Goal: Task Accomplishment & Management: Complete application form

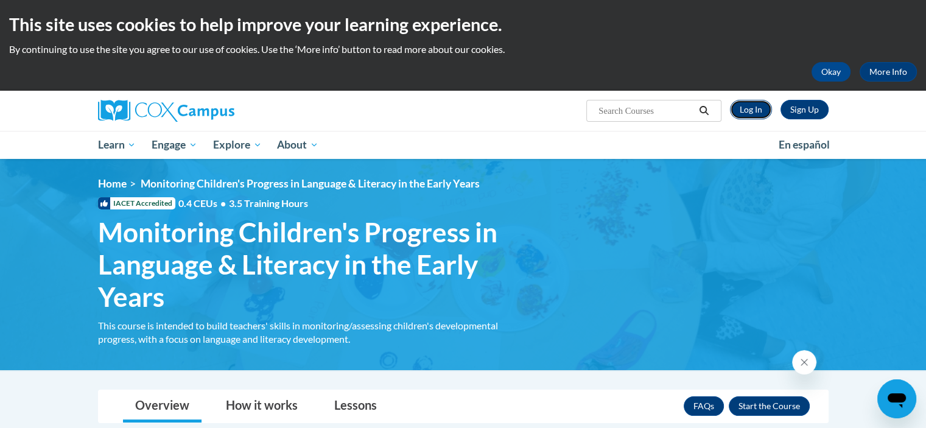
click at [755, 111] on link "Log In" at bounding box center [751, 109] width 42 height 19
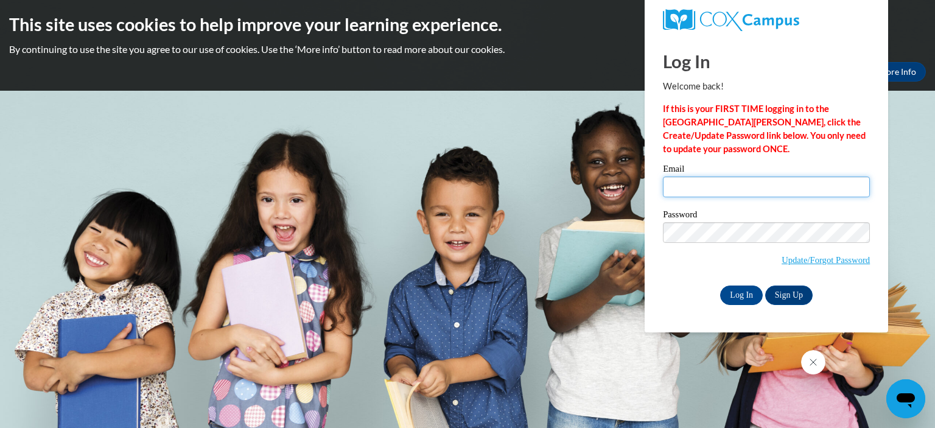
click at [714, 185] on input "Email" at bounding box center [766, 187] width 207 height 21
type input "destiny.bray@viloiaschools.org"
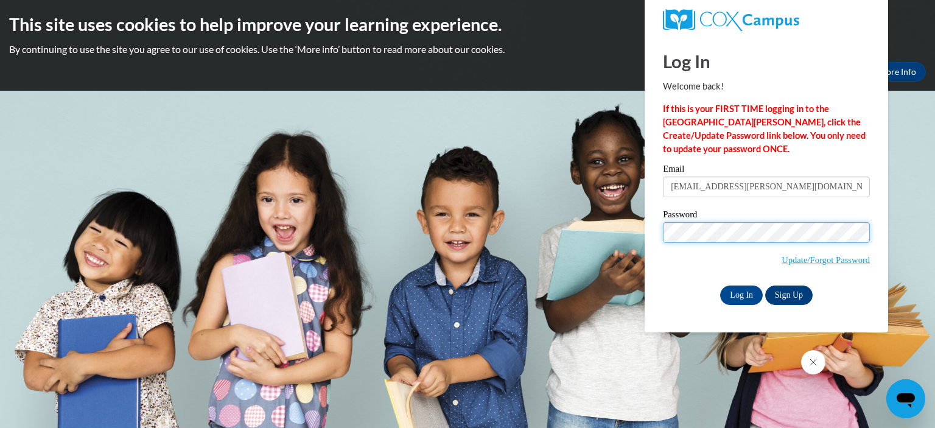
click at [720, 286] on input "Log In" at bounding box center [741, 295] width 43 height 19
click at [745, 290] on input "Log In" at bounding box center [741, 295] width 43 height 19
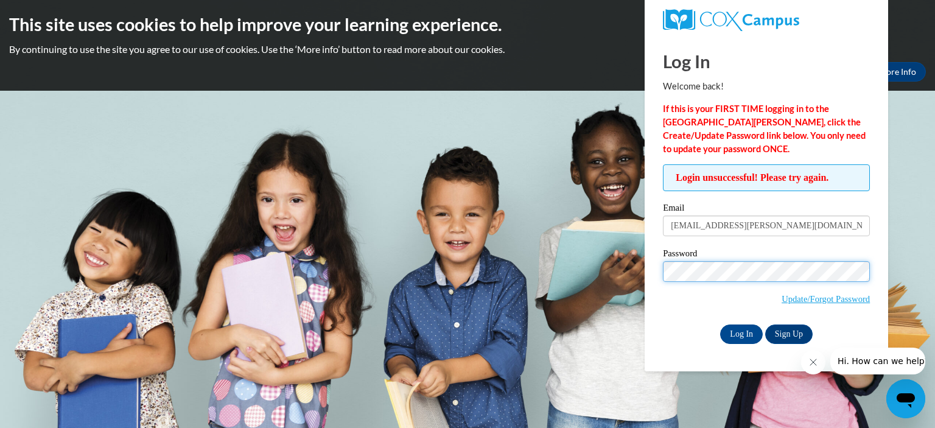
click at [720, 325] on input "Log In" at bounding box center [741, 334] width 43 height 19
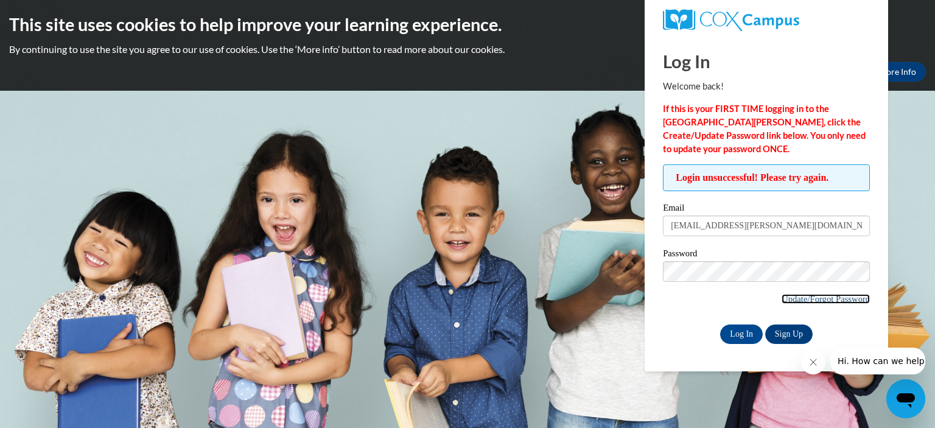
click at [808, 295] on link "Update/Forgot Password" at bounding box center [826, 299] width 88 height 10
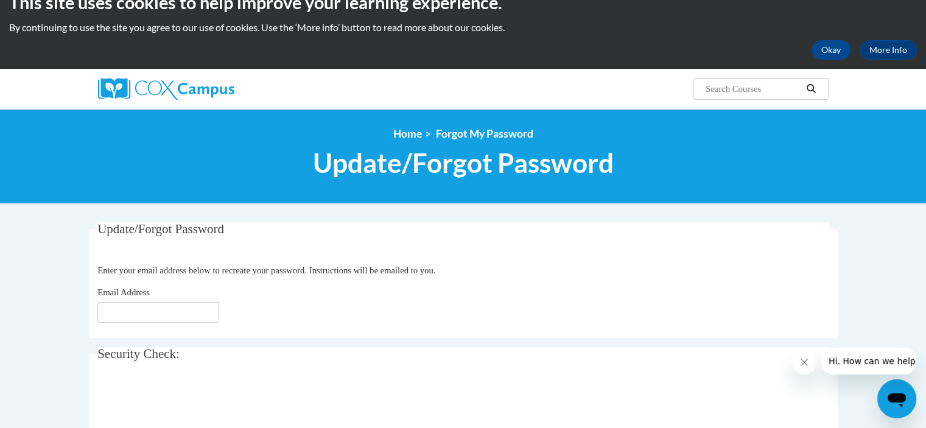
scroll to position [61, 0]
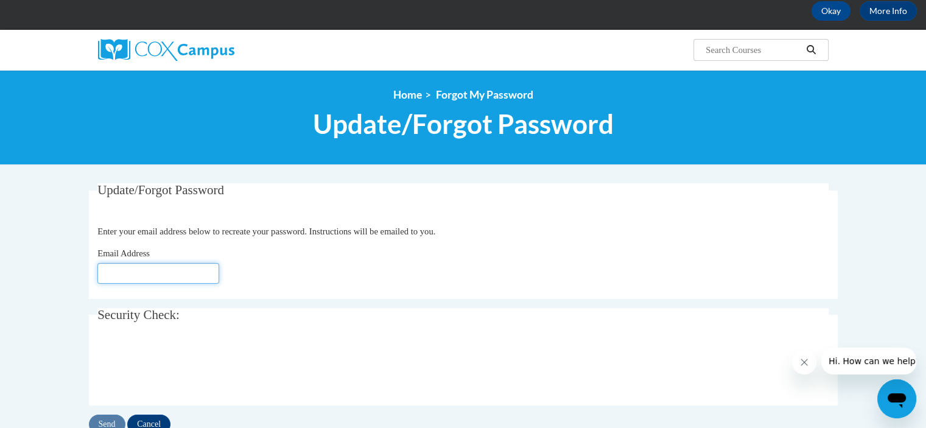
click at [138, 273] on input "Email Address" at bounding box center [158, 273] width 122 height 21
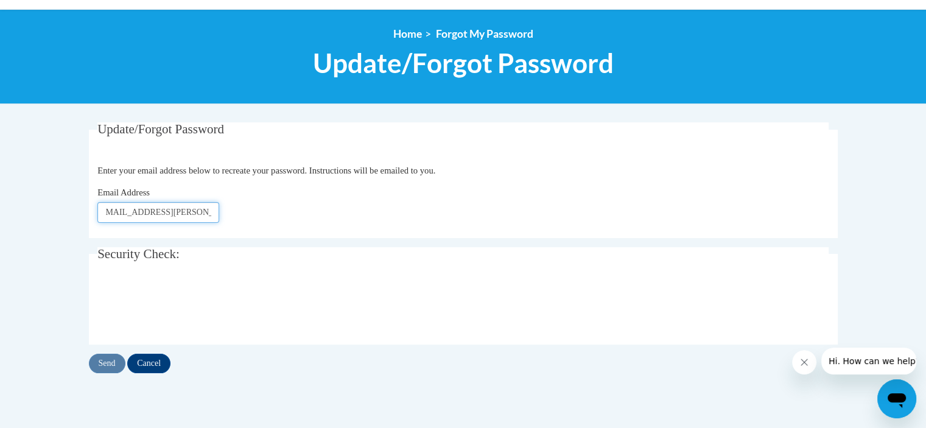
scroll to position [0, 12]
type input "destiny.bray@viloniaschools.org"
click at [105, 366] on input "Send" at bounding box center [107, 363] width 37 height 19
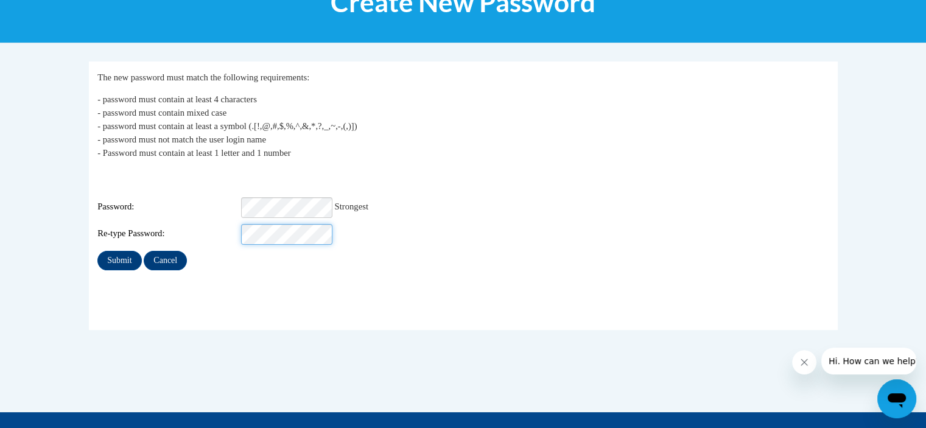
click at [97, 251] on input "Submit" at bounding box center [119, 260] width 44 height 19
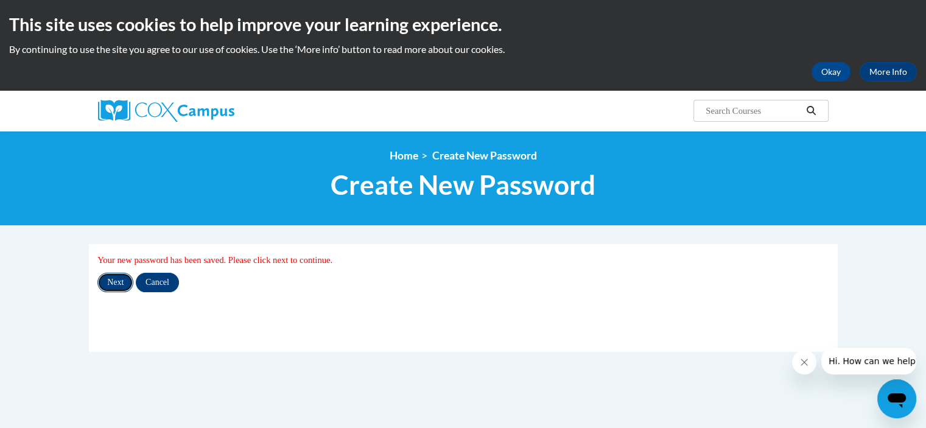
click at [119, 284] on input "Next" at bounding box center [115, 282] width 36 height 19
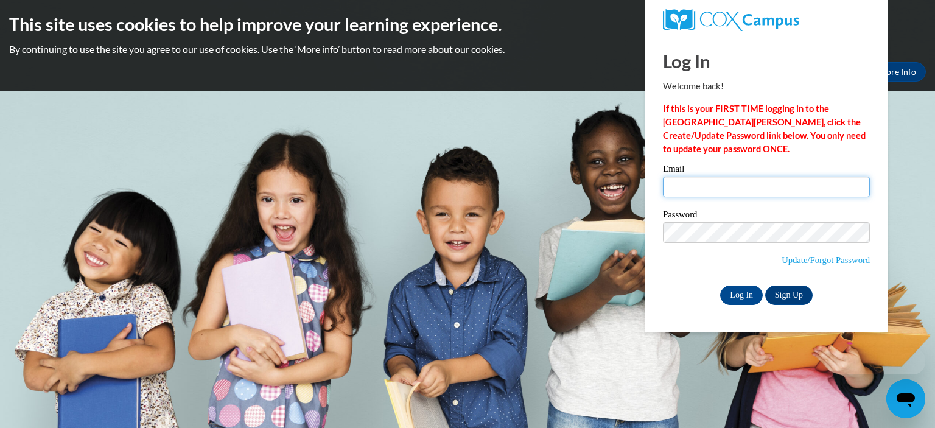
click at [744, 192] on input "Email" at bounding box center [766, 187] width 207 height 21
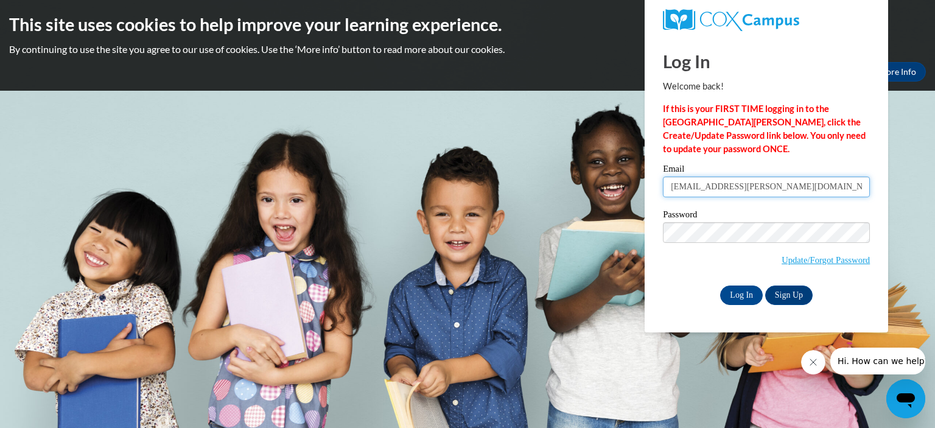
type input "[EMAIL_ADDRESS][PERSON_NAME][DOMAIN_NAME]"
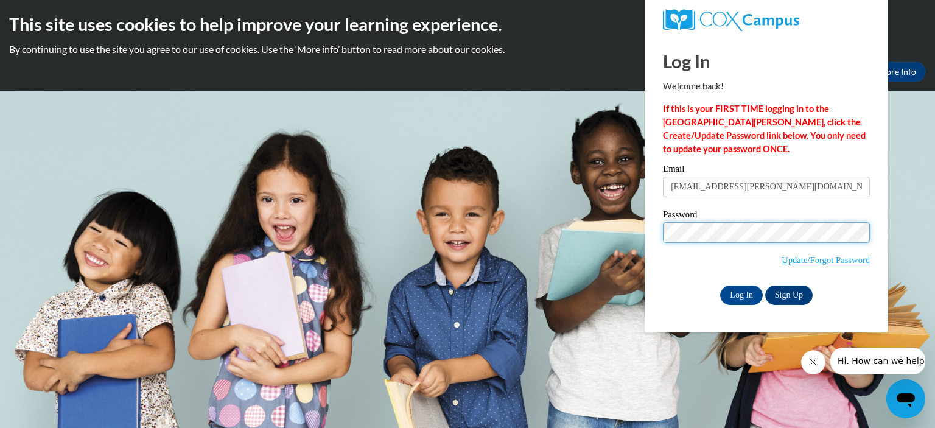
click at [720, 286] on input "Log In" at bounding box center [741, 295] width 43 height 19
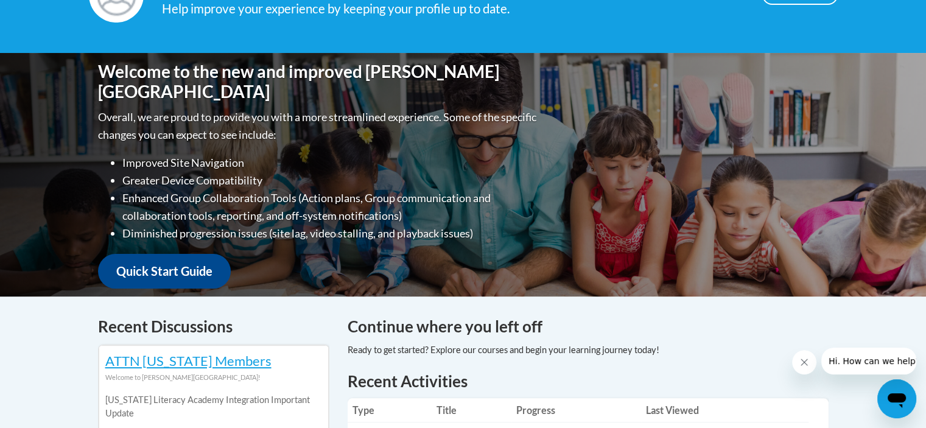
scroll to position [122, 0]
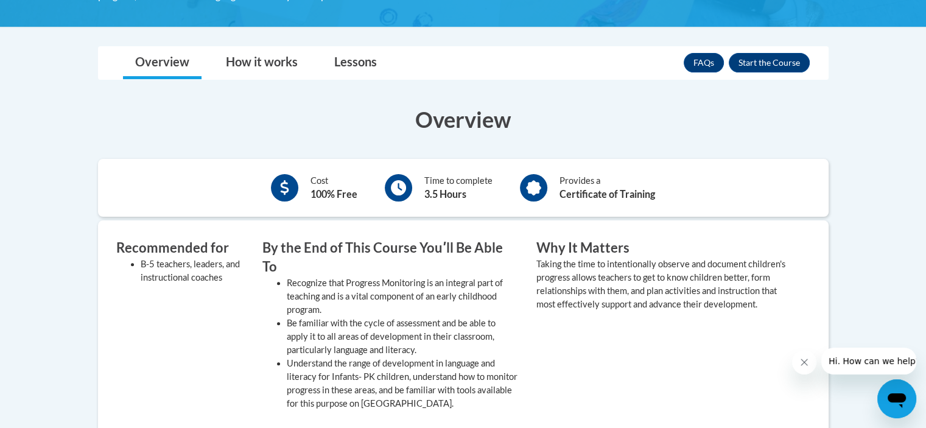
scroll to position [365, 0]
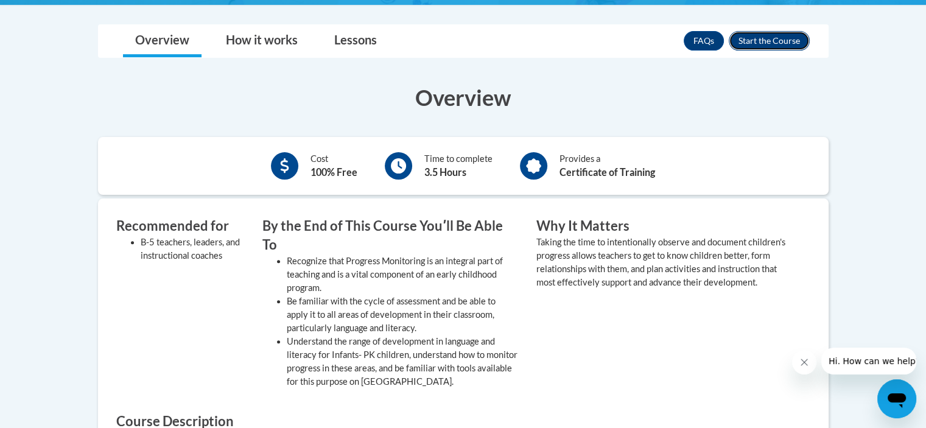
click at [758, 37] on button "Enroll" at bounding box center [769, 40] width 81 height 19
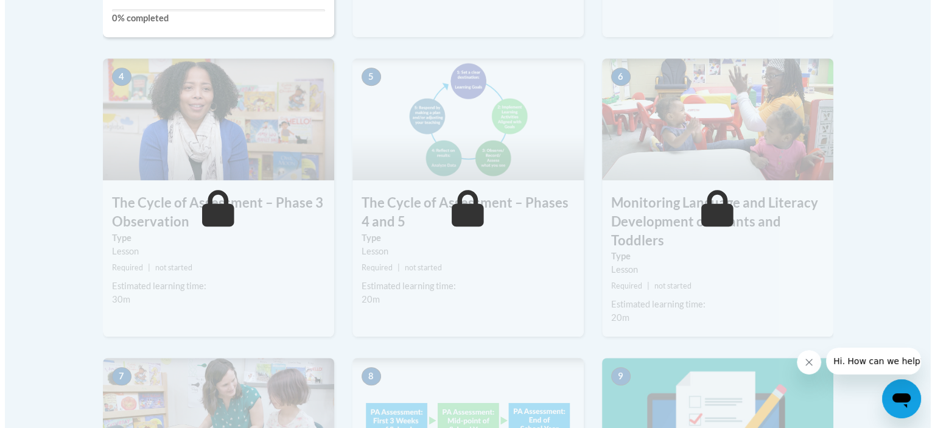
scroll to position [548, 0]
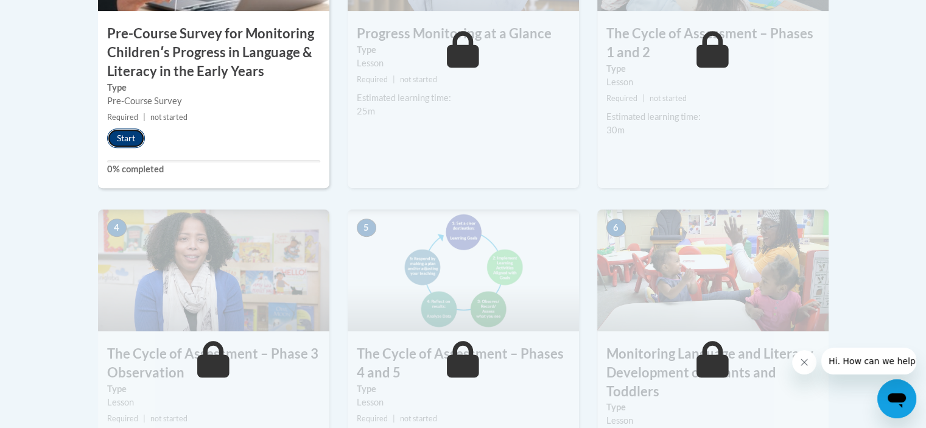
click at [124, 134] on button "Start" at bounding box center [126, 138] width 38 height 19
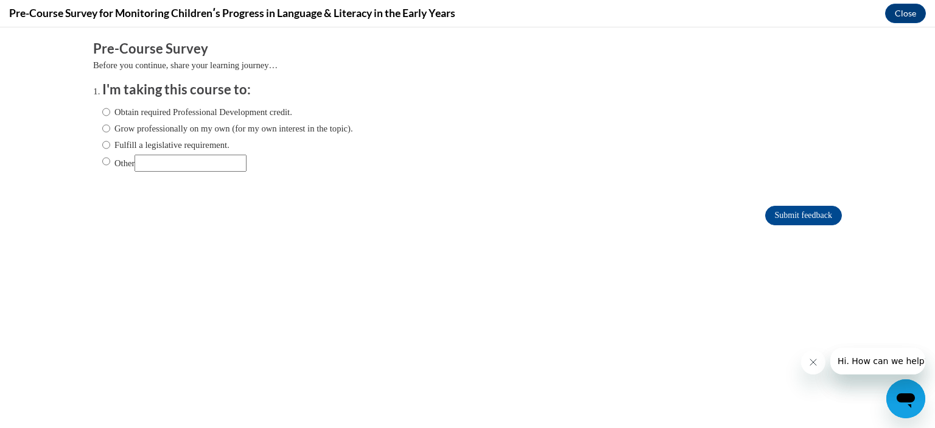
scroll to position [0, 0]
click at [102, 112] on input "Obtain required Professional Development credit." at bounding box center [106, 111] width 8 height 13
radio input "true"
click at [787, 215] on input "Submit feedback" at bounding box center [804, 215] width 77 height 19
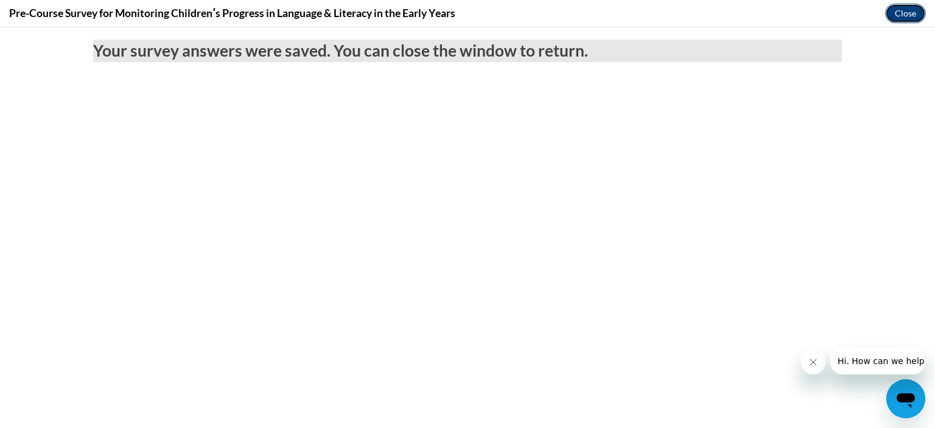
click at [893, 10] on button "Close" at bounding box center [906, 13] width 41 height 19
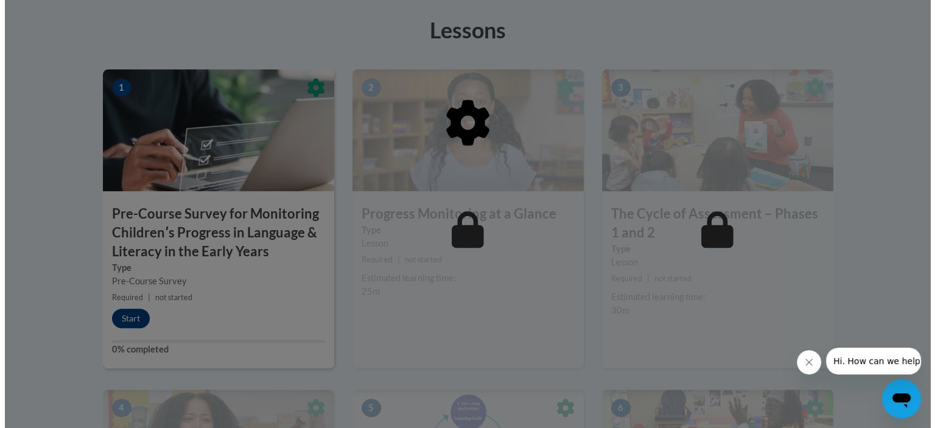
scroll to position [365, 0]
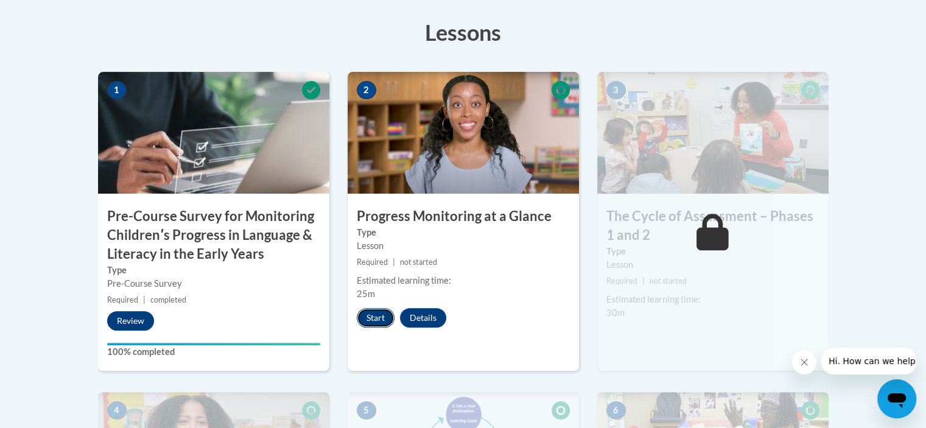
click at [376, 321] on button "Start" at bounding box center [376, 317] width 38 height 19
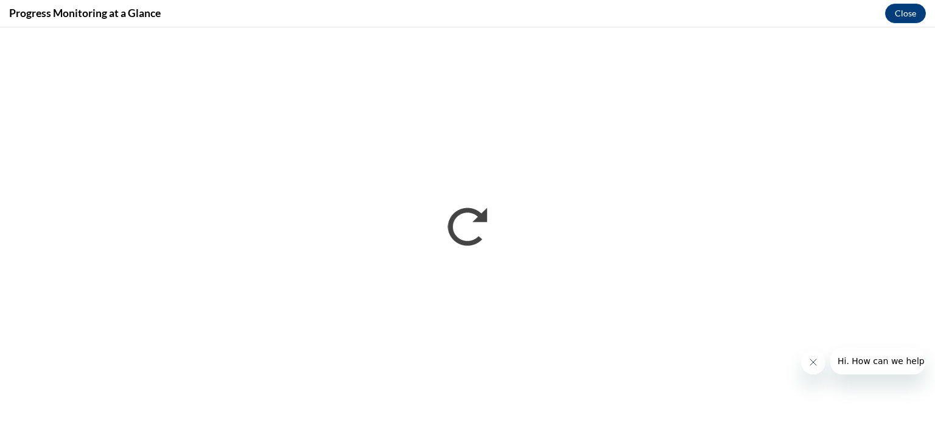
scroll to position [0, 0]
click at [811, 362] on icon "Close message from company" at bounding box center [813, 362] width 10 height 10
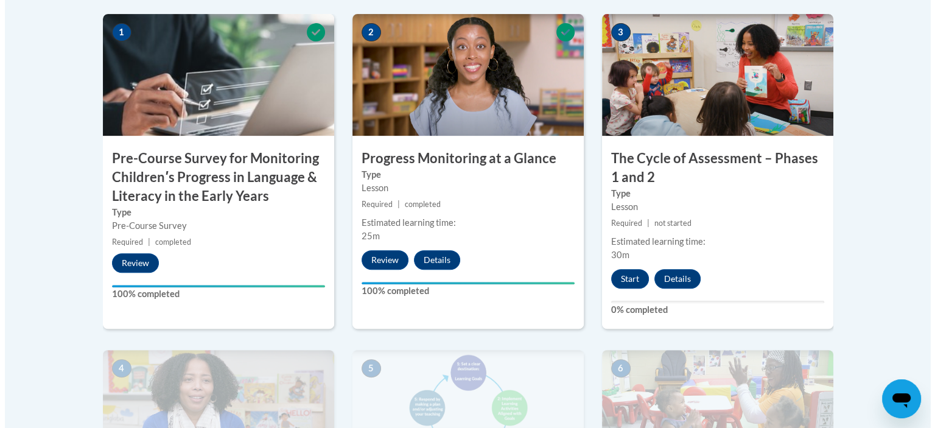
scroll to position [426, 0]
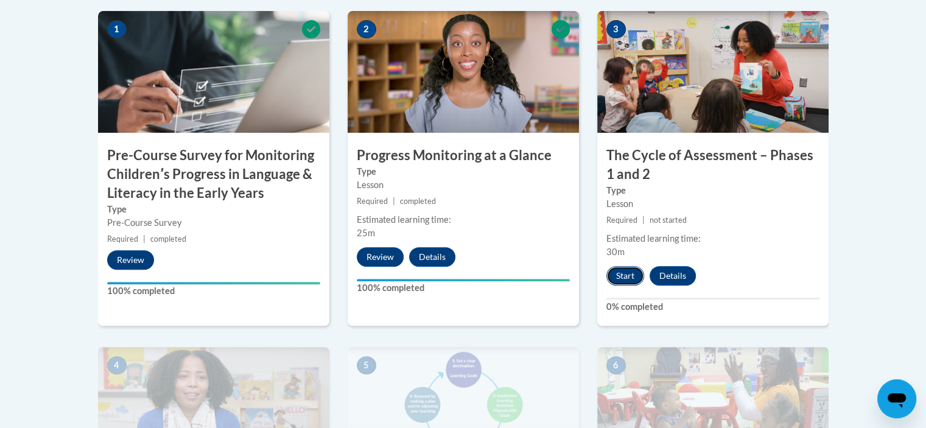
click at [621, 274] on button "Start" at bounding box center [626, 275] width 38 height 19
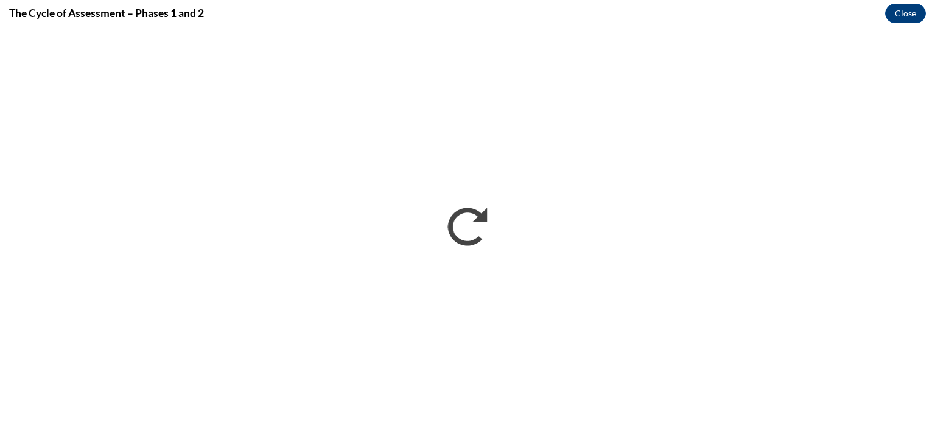
scroll to position [0, 0]
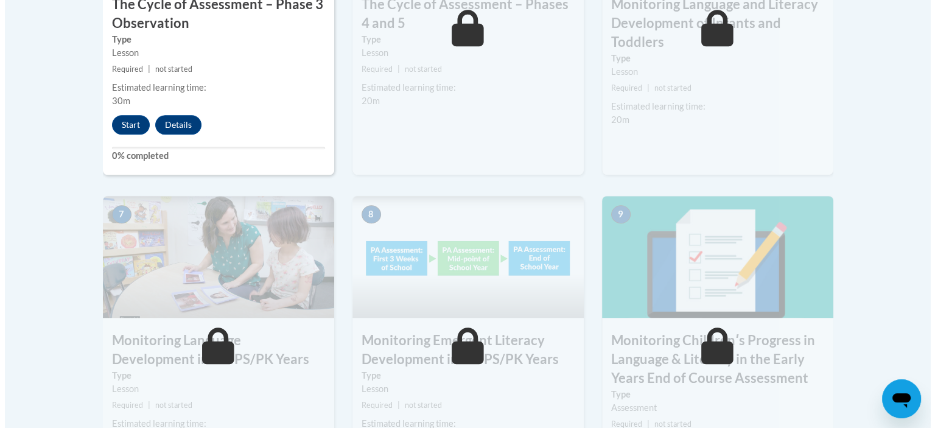
scroll to position [792, 0]
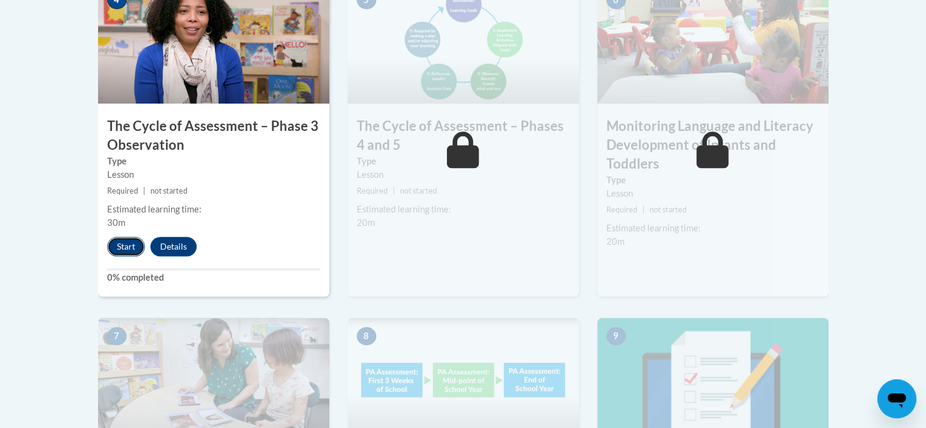
click at [121, 245] on button "Start" at bounding box center [126, 246] width 38 height 19
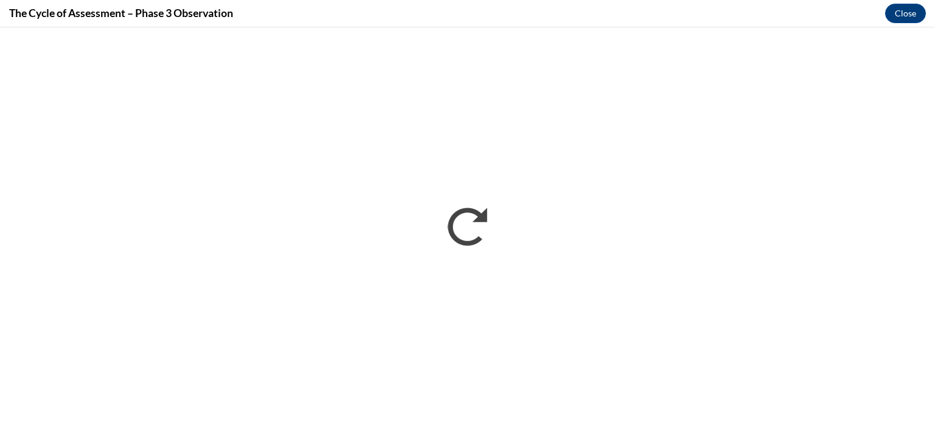
scroll to position [0, 0]
